Goal: Transaction & Acquisition: Purchase product/service

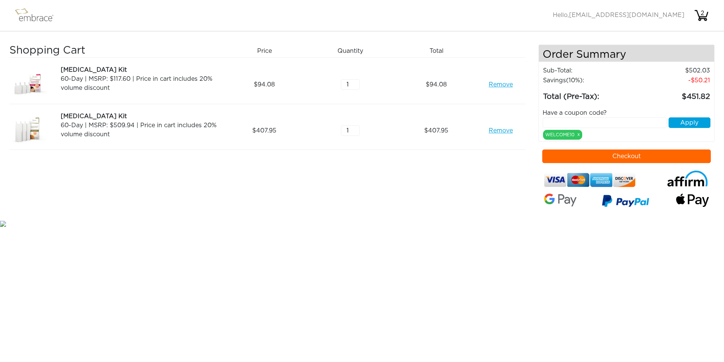
click at [494, 87] on link "Remove" at bounding box center [501, 84] width 24 height 9
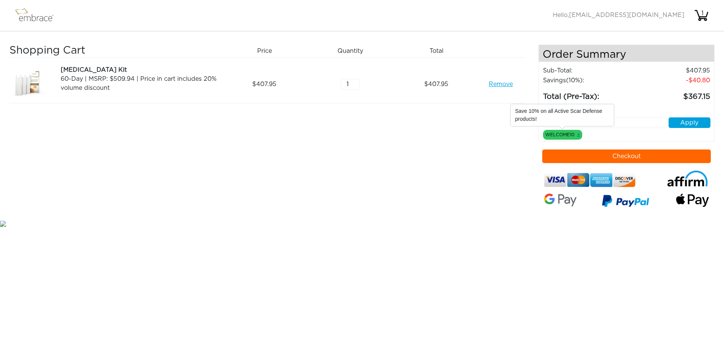
click at [578, 134] on link "x" at bounding box center [578, 134] width 3 height 7
click at [599, 124] on input "text" at bounding box center [605, 122] width 124 height 11
type input "TRUCKORTREAT"
click at [692, 120] on button "Apply" at bounding box center [689, 122] width 42 height 11
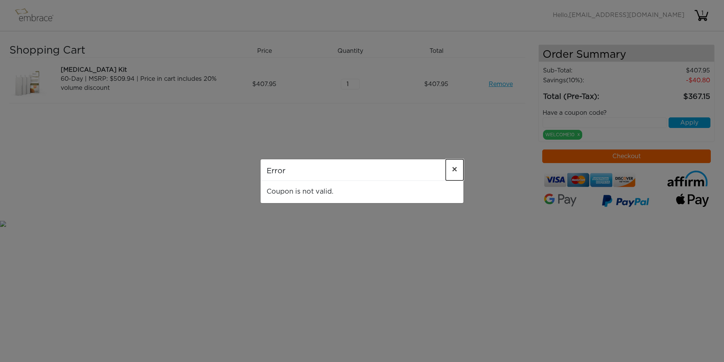
click at [456, 169] on span "×" at bounding box center [455, 169] width 6 height 9
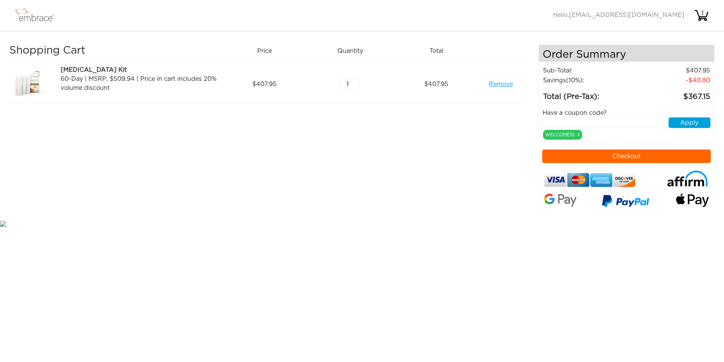
click at [28, 15] on img at bounding box center [37, 15] width 49 height 19
click at [572, 124] on input "text" at bounding box center [605, 122] width 124 height 11
type input "TUCKORTREAT"
click at [698, 124] on button "Apply" at bounding box center [689, 122] width 42 height 11
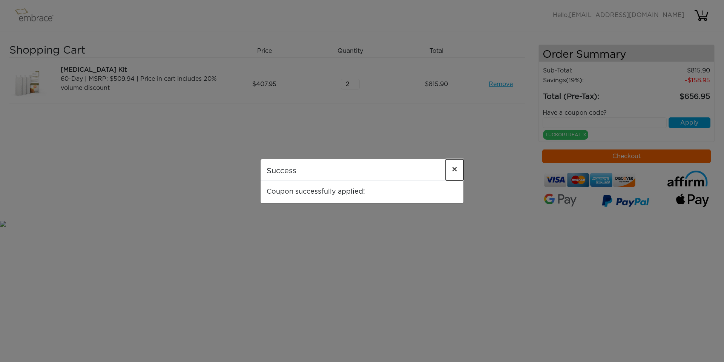
click at [450, 170] on button "×" at bounding box center [455, 169] width 18 height 21
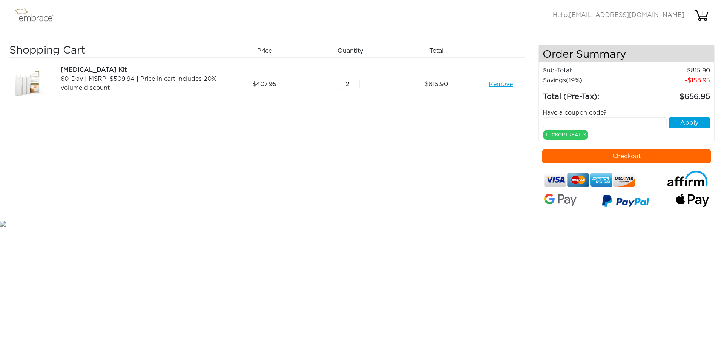
click at [578, 159] on button "Checkout" at bounding box center [626, 156] width 169 height 14
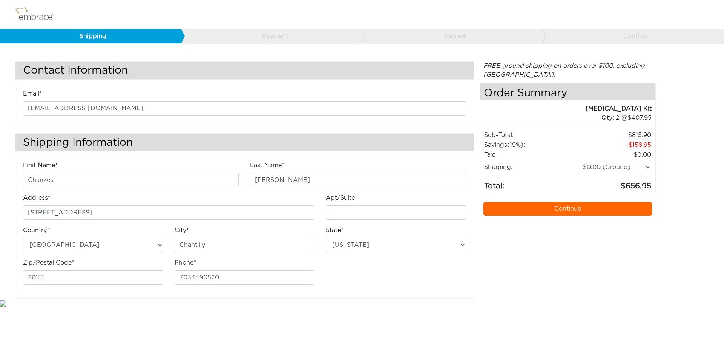
select select "VA"
